Goal: Find contact information: Find contact information

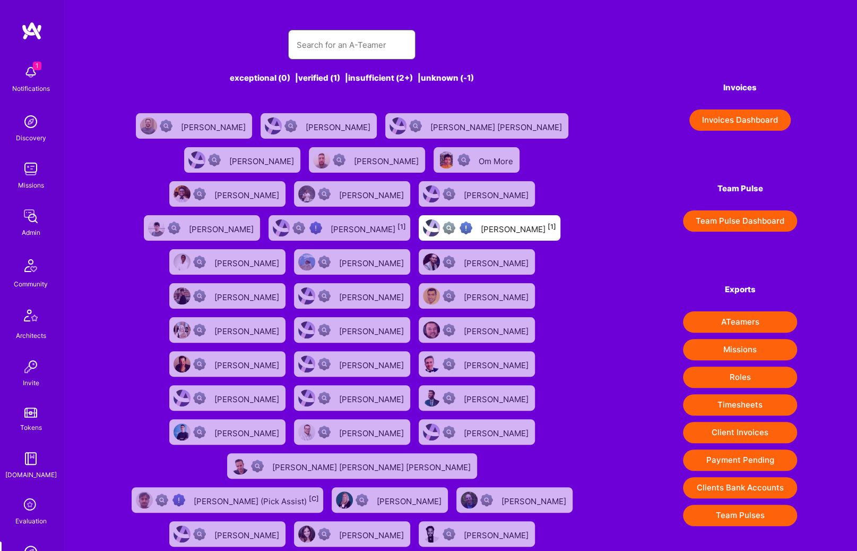
click at [328, 38] on input "text" at bounding box center [352, 44] width 110 height 27
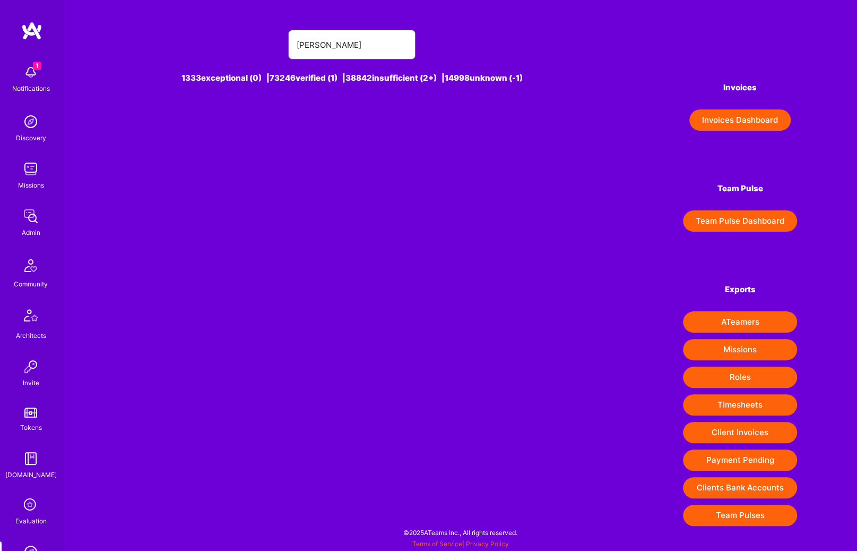
click at [338, 42] on input "[PERSON_NAME]" at bounding box center [352, 44] width 110 height 27
paste input "[PERSON_NAME]"
type input "[PERSON_NAME]"
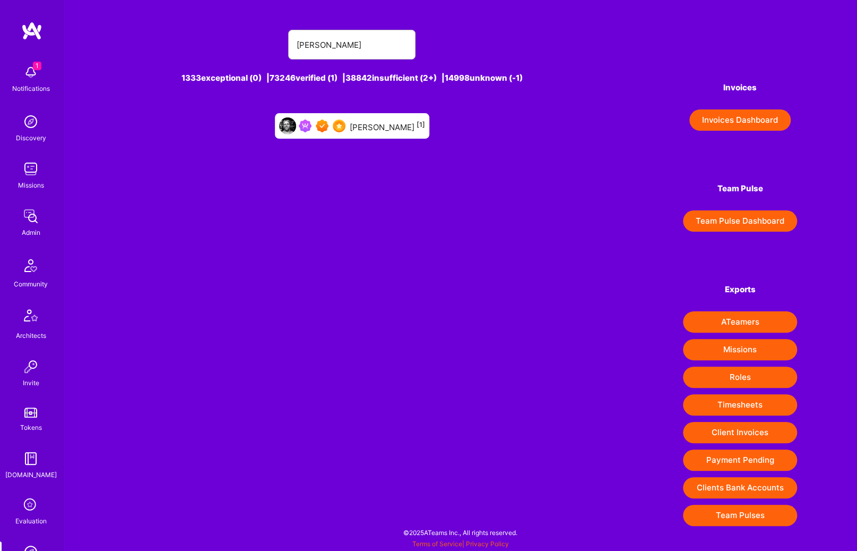
click at [376, 126] on div "[PERSON_NAME] [1]" at bounding box center [387, 126] width 75 height 14
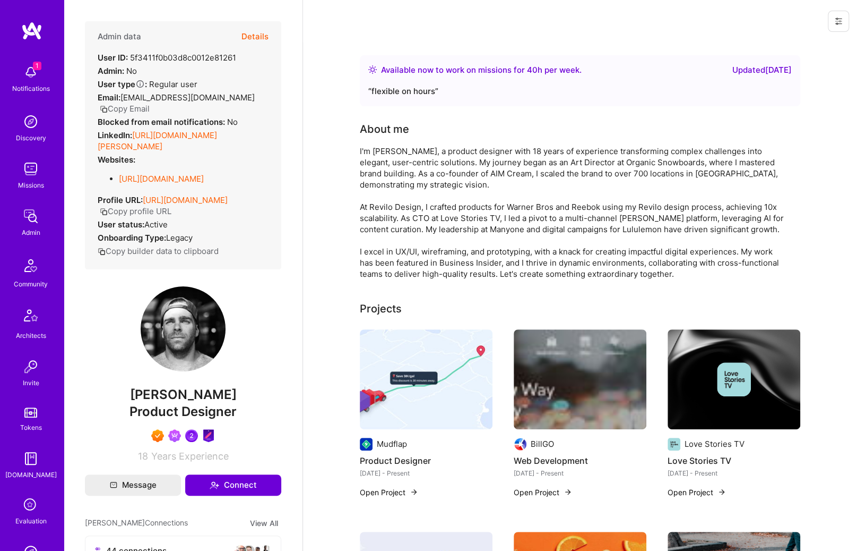
click at [261, 40] on button "Details" at bounding box center [255, 36] width 27 height 31
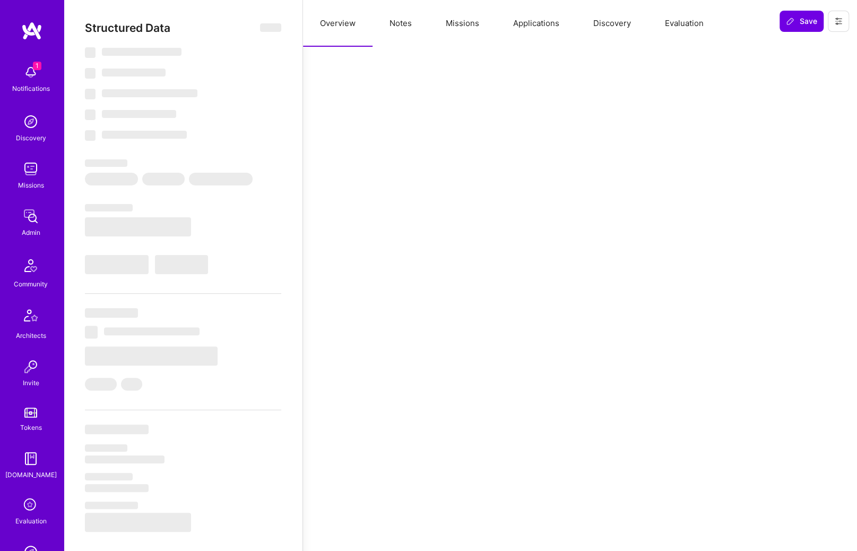
click at [469, 22] on button "Missions" at bounding box center [462, 23] width 67 height 47
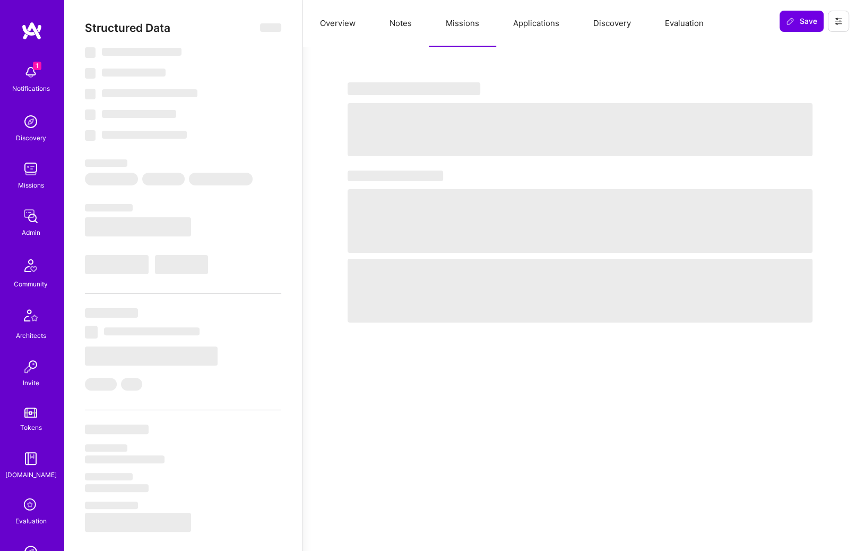
click at [525, 25] on button "Applications" at bounding box center [536, 23] width 80 height 47
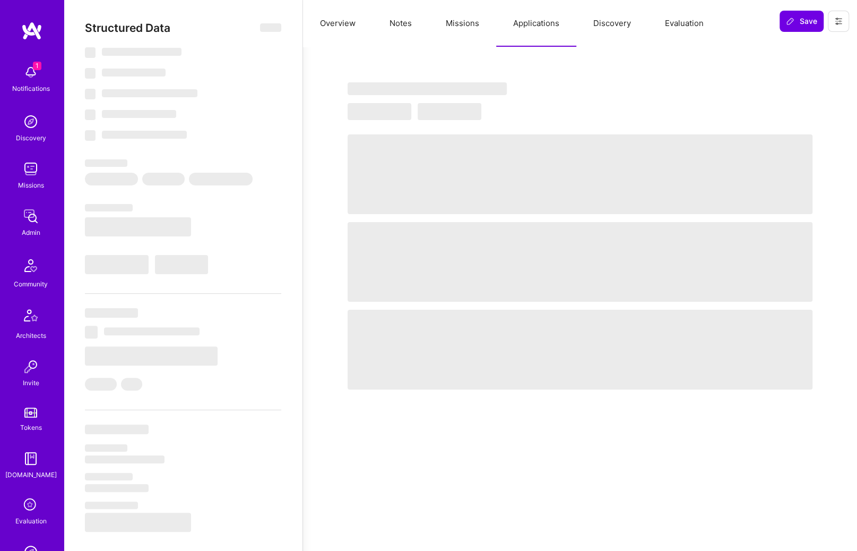
select select "Right Now"
select select "7"
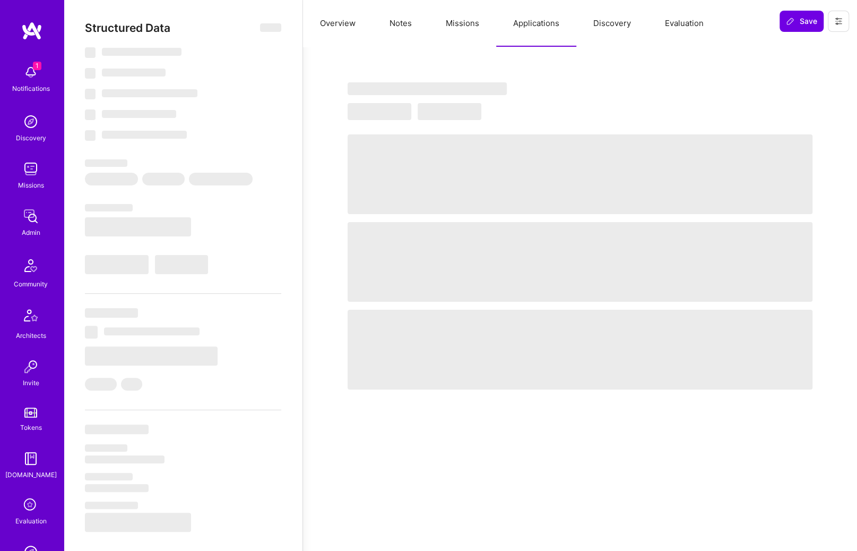
select select "CA"
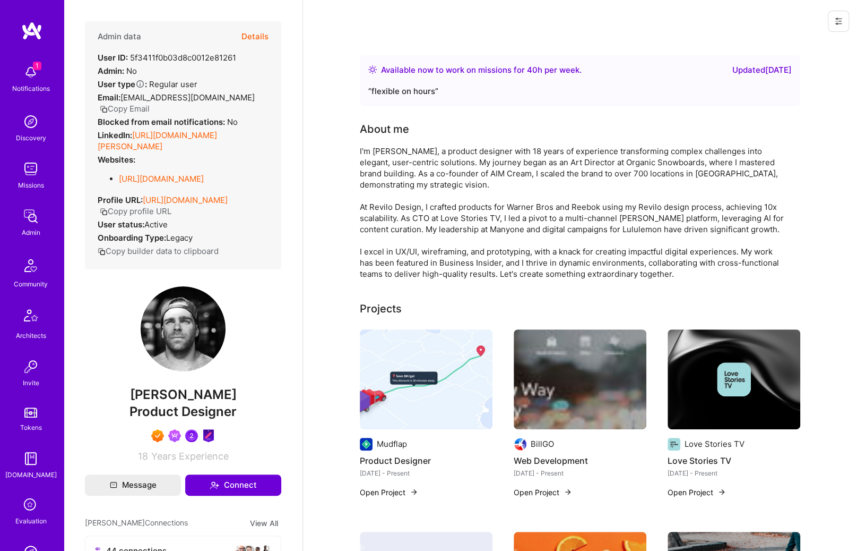
click at [192, 402] on span "[PERSON_NAME]" at bounding box center [183, 395] width 196 height 16
copy span "[PERSON_NAME]"
click at [142, 106] on button "Copy Email" at bounding box center [125, 108] width 50 height 11
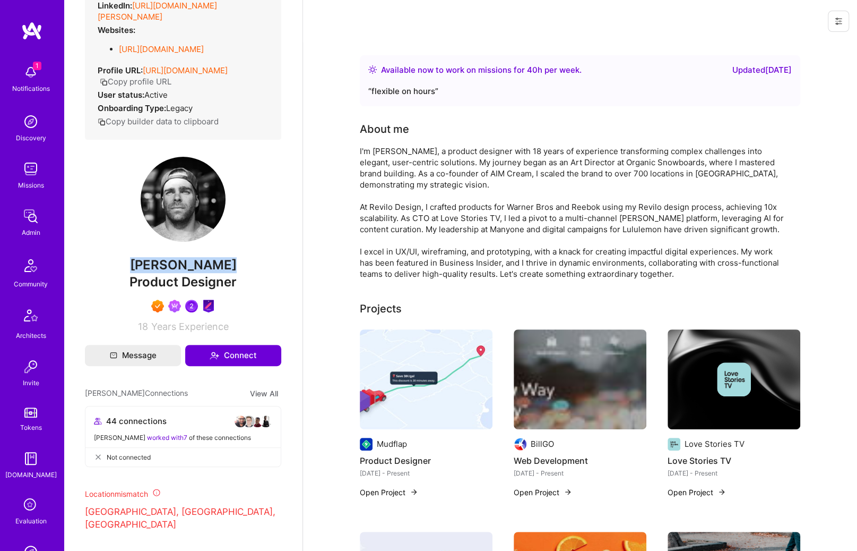
scroll to position [126, 0]
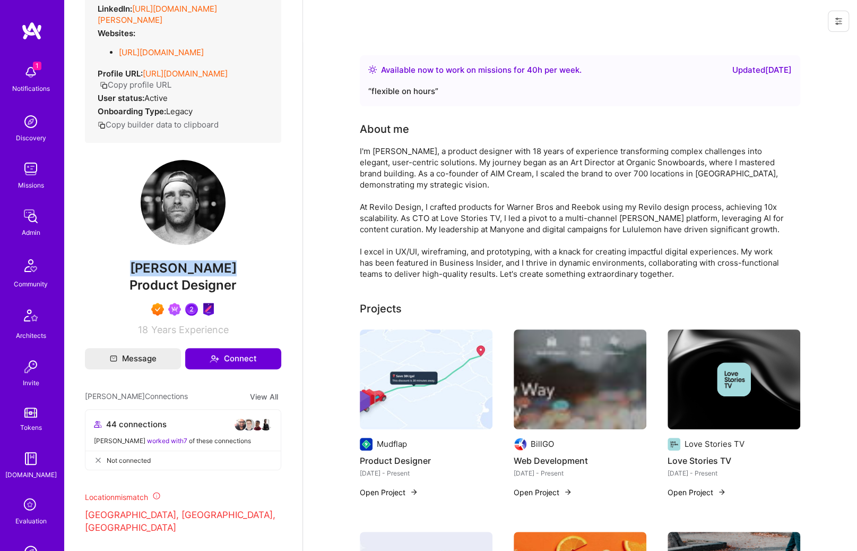
click at [36, 30] on img at bounding box center [31, 30] width 21 height 19
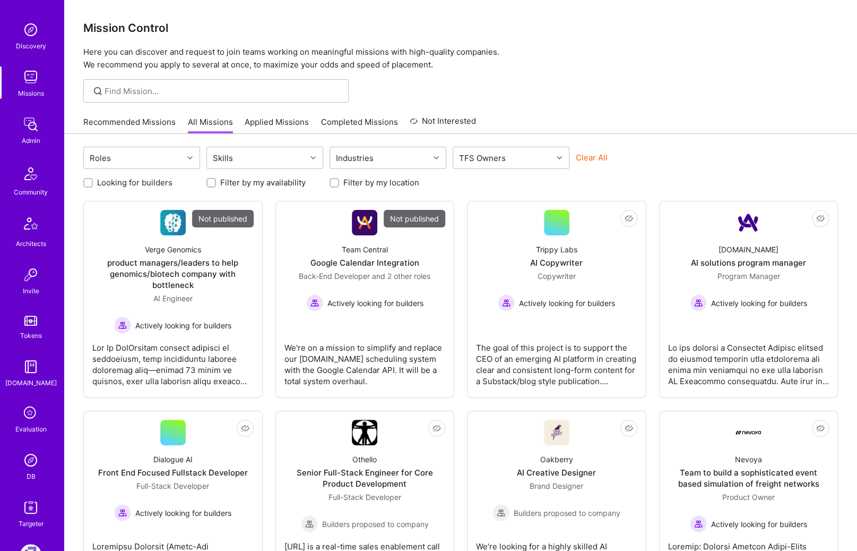
scroll to position [98, 0]
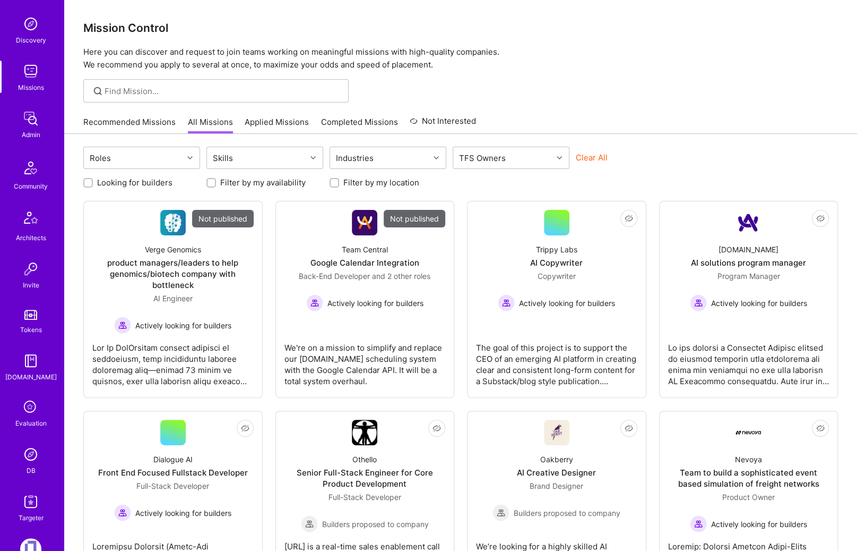
click at [23, 459] on img at bounding box center [30, 453] width 21 height 21
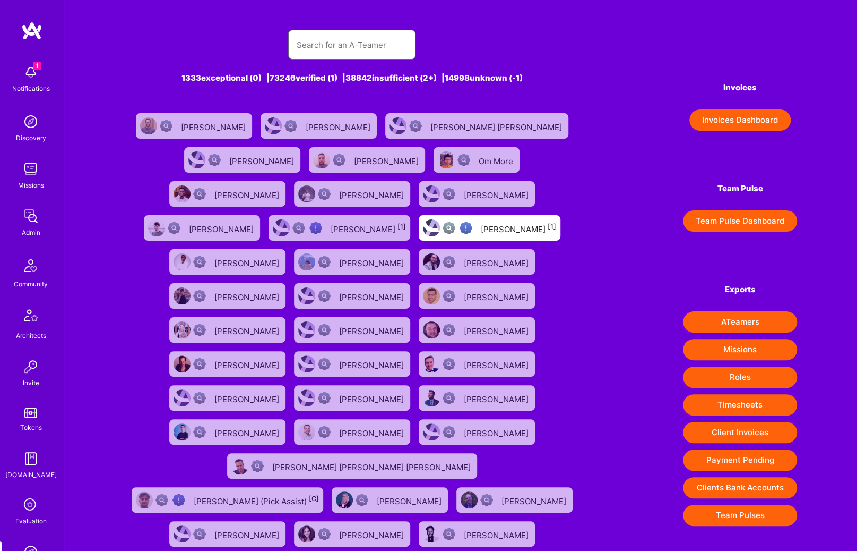
click at [359, 52] on input "text" at bounding box center [352, 44] width 110 height 27
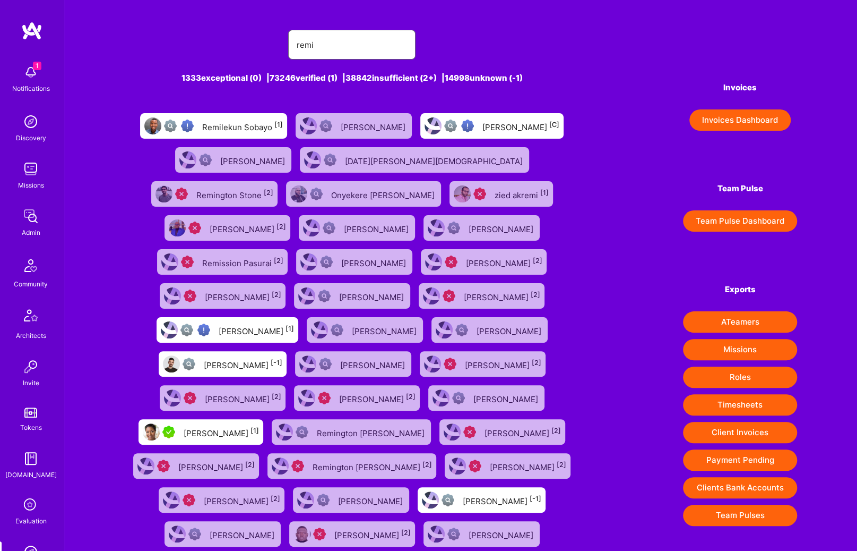
type input "remi"
click at [238, 124] on div "Remilekun Sobayo [1]" at bounding box center [242, 126] width 81 height 14
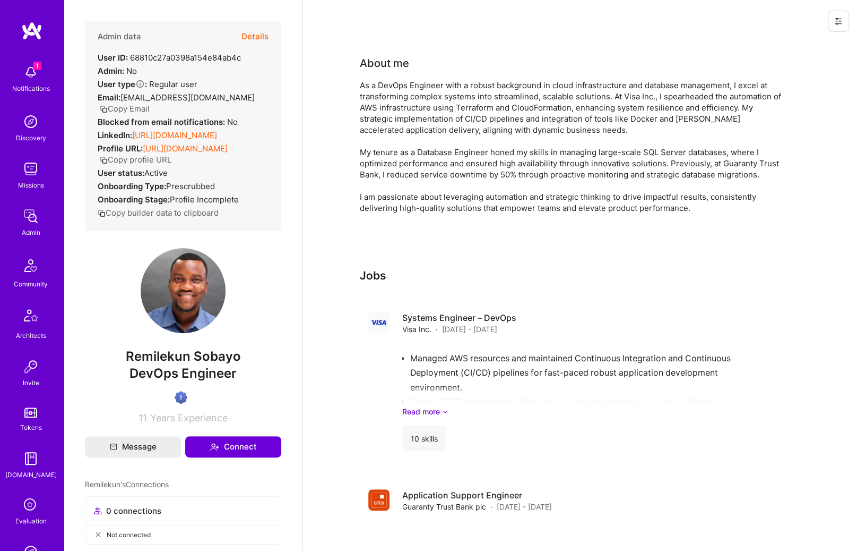
click at [150, 103] on button "Copy Email" at bounding box center [125, 108] width 50 height 11
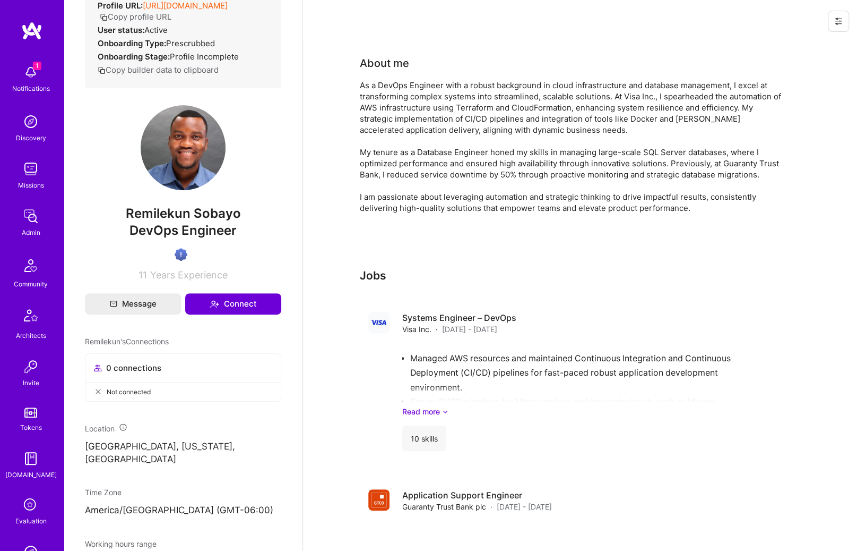
scroll to position [153, 0]
